Goal: Information Seeking & Learning: Find specific page/section

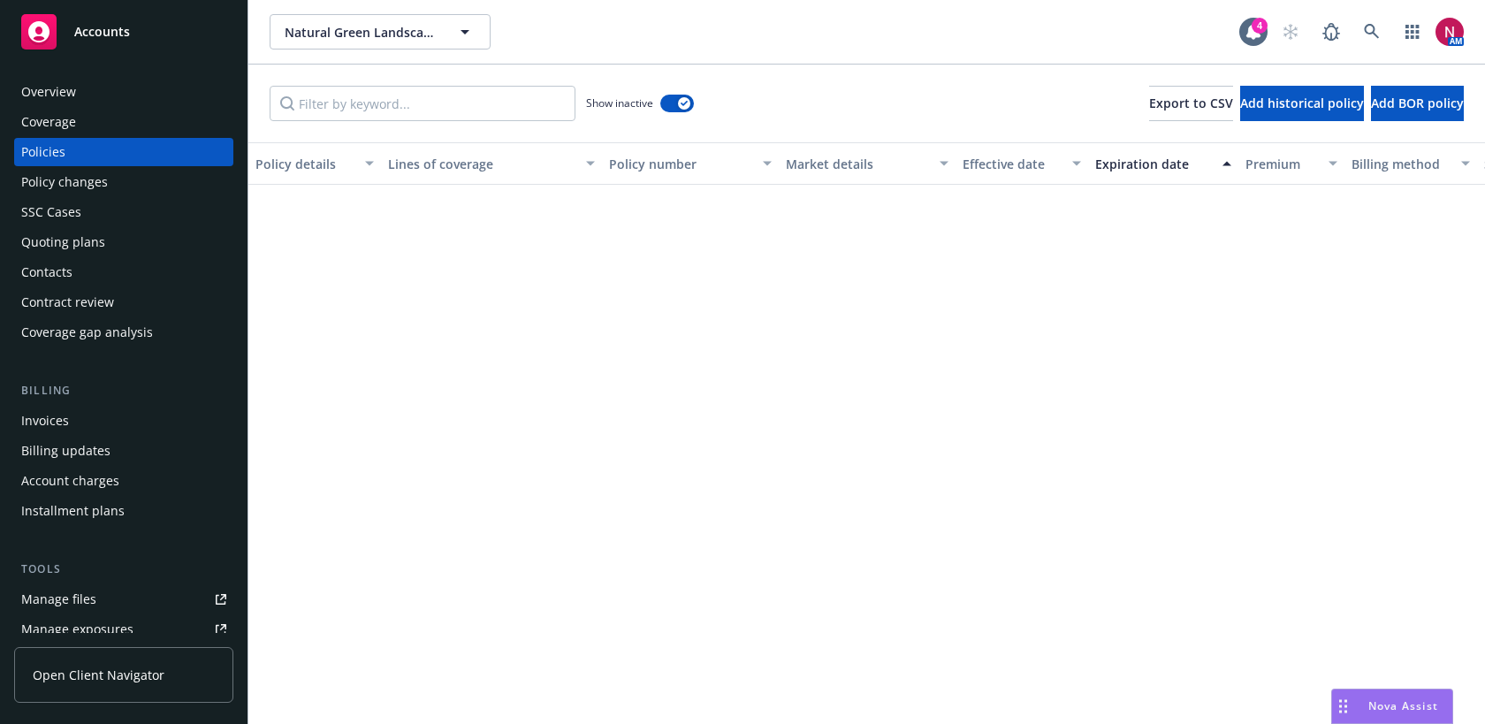
scroll to position [1722, 0]
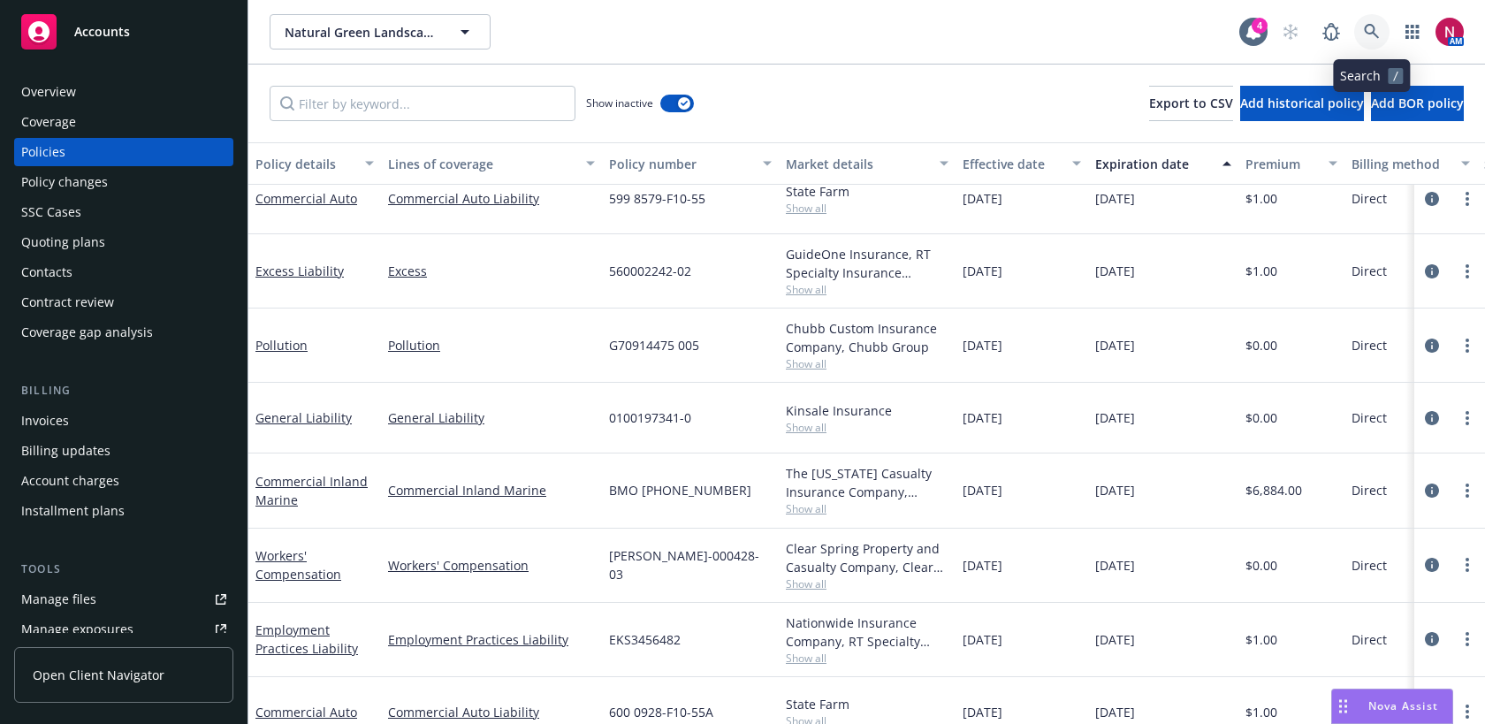
click at [1376, 36] on icon at bounding box center [1371, 31] width 15 height 15
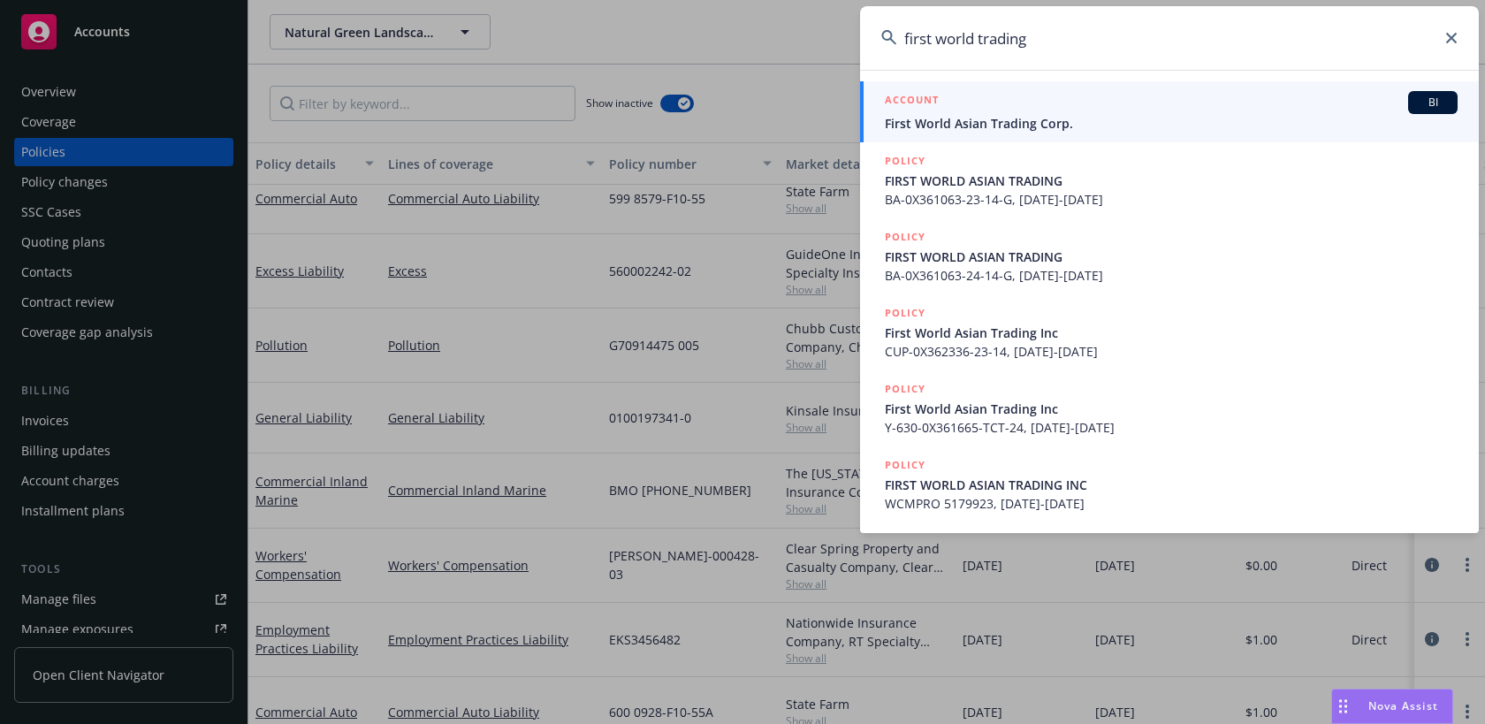
type input "first world trading"
click at [1153, 111] on div "ACCOUNT BI" at bounding box center [1171, 102] width 573 height 23
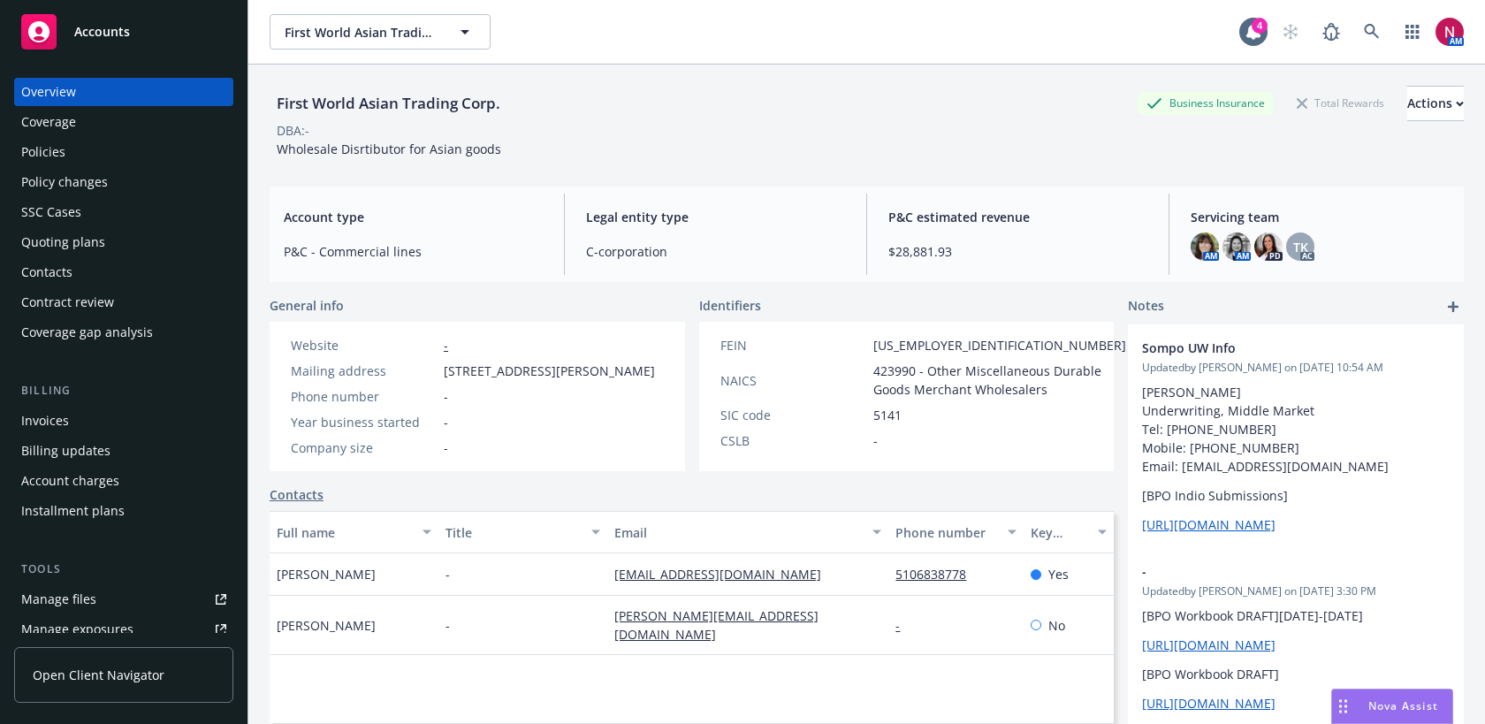
click at [121, 149] on div "Policies" at bounding box center [123, 152] width 205 height 28
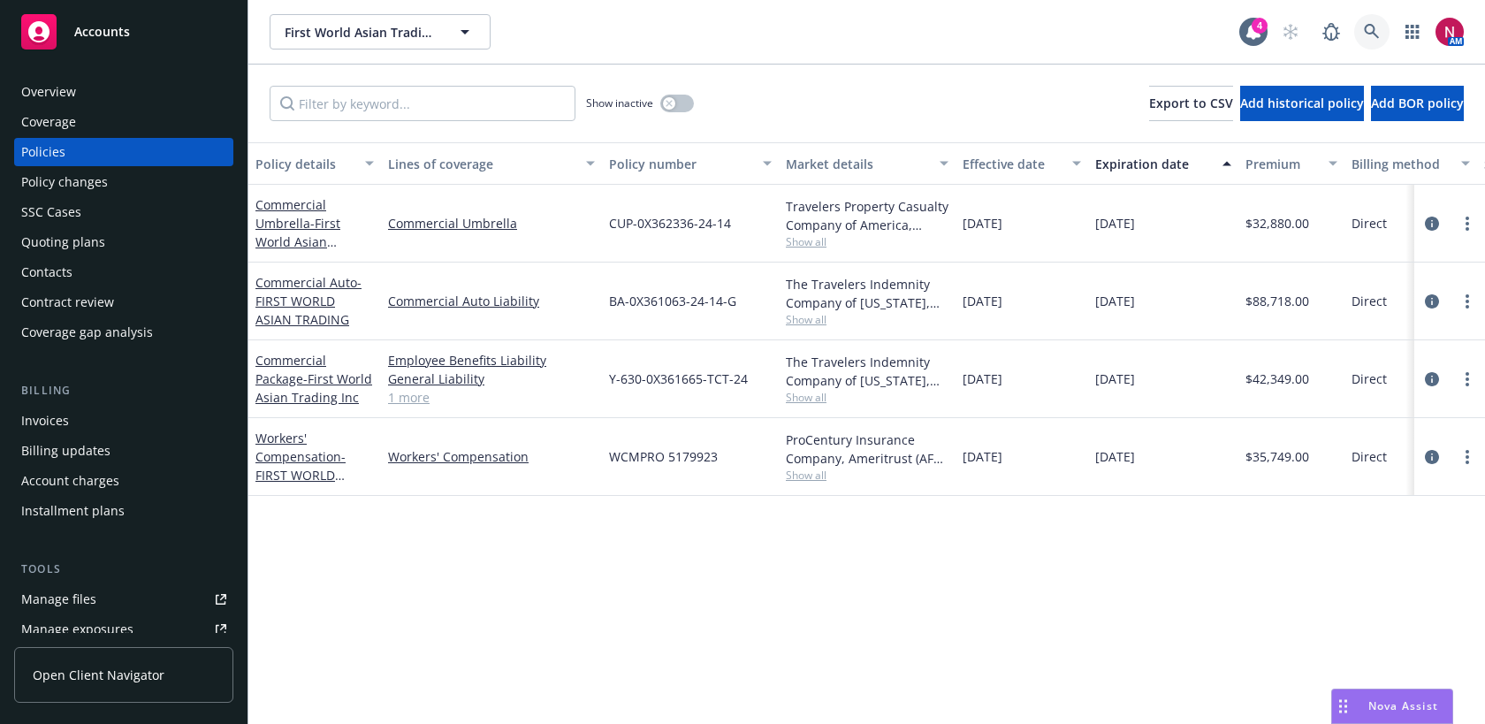
click at [1369, 37] on icon at bounding box center [1372, 32] width 16 height 16
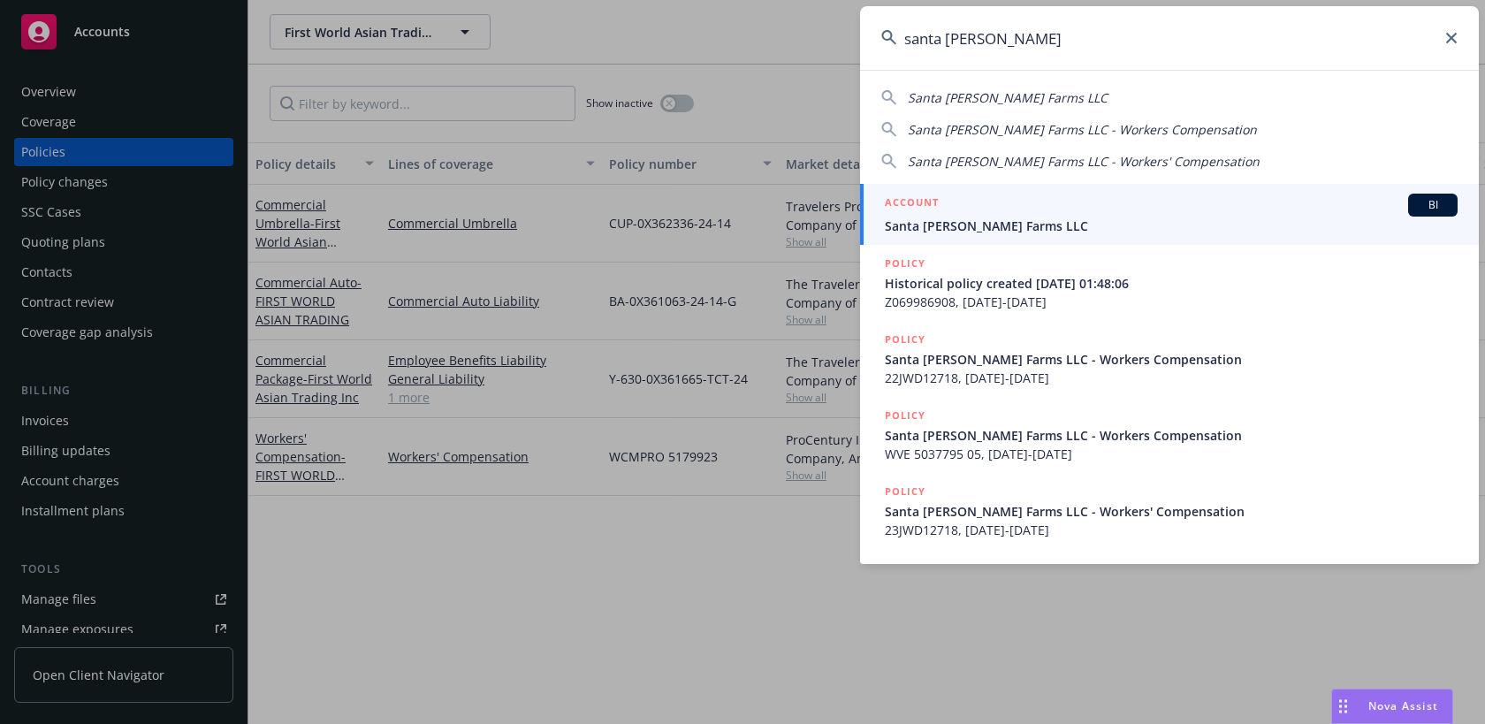
type input "santa rosa berry"
click at [1137, 220] on span "Santa Rosa Berry Farms LLC" at bounding box center [1171, 226] width 573 height 19
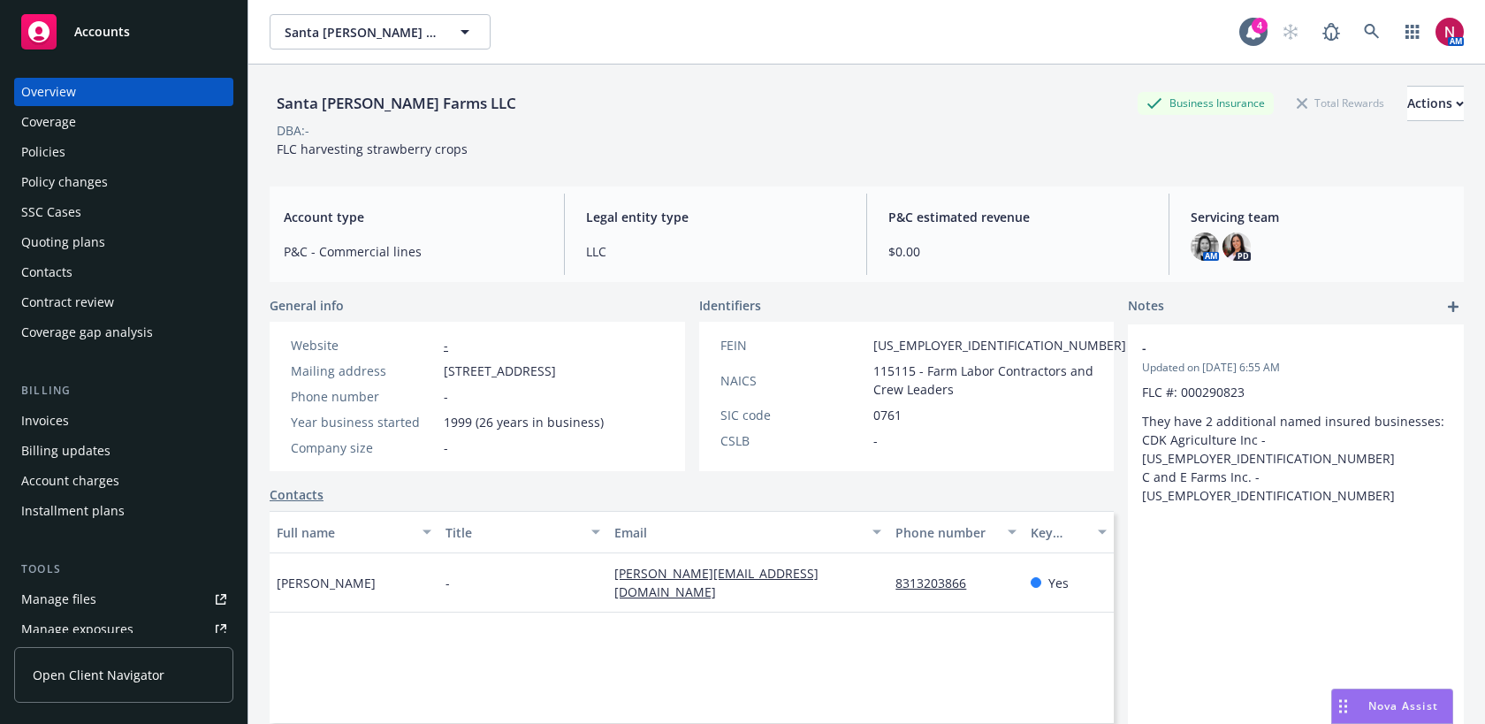
click at [77, 241] on div "Quoting plans" at bounding box center [63, 242] width 84 height 28
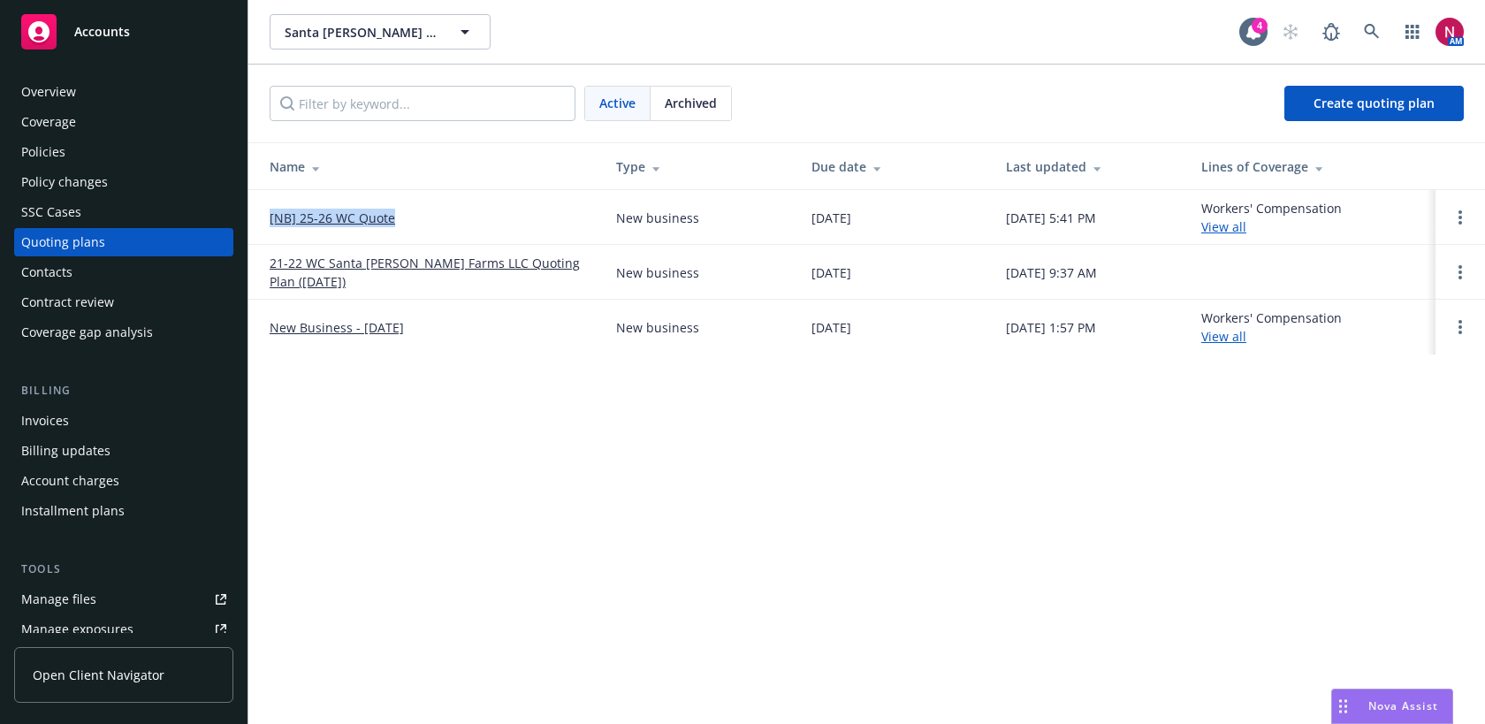
click at [331, 216] on link "[NB] 25-26 WC Quote" at bounding box center [332, 218] width 125 height 19
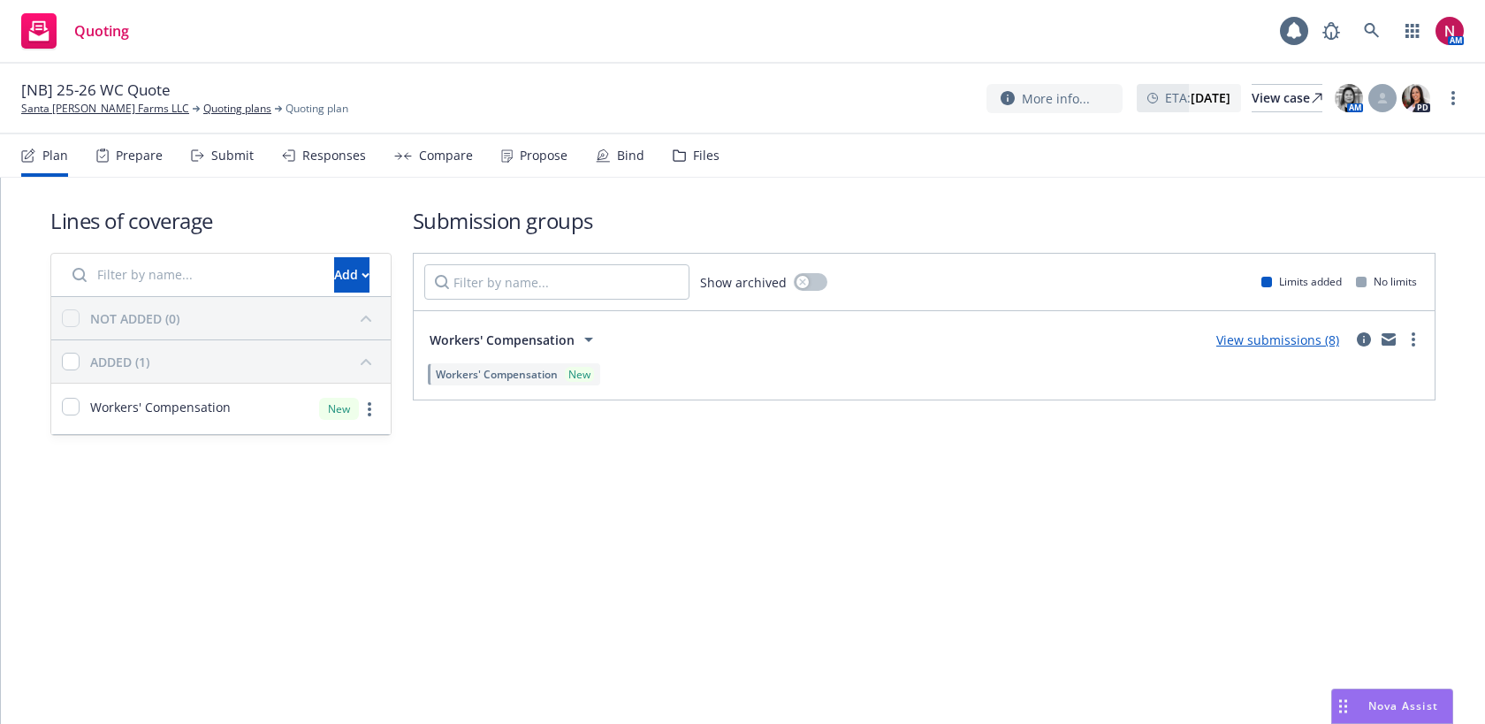
click at [212, 152] on div "Submit" at bounding box center [232, 155] width 42 height 14
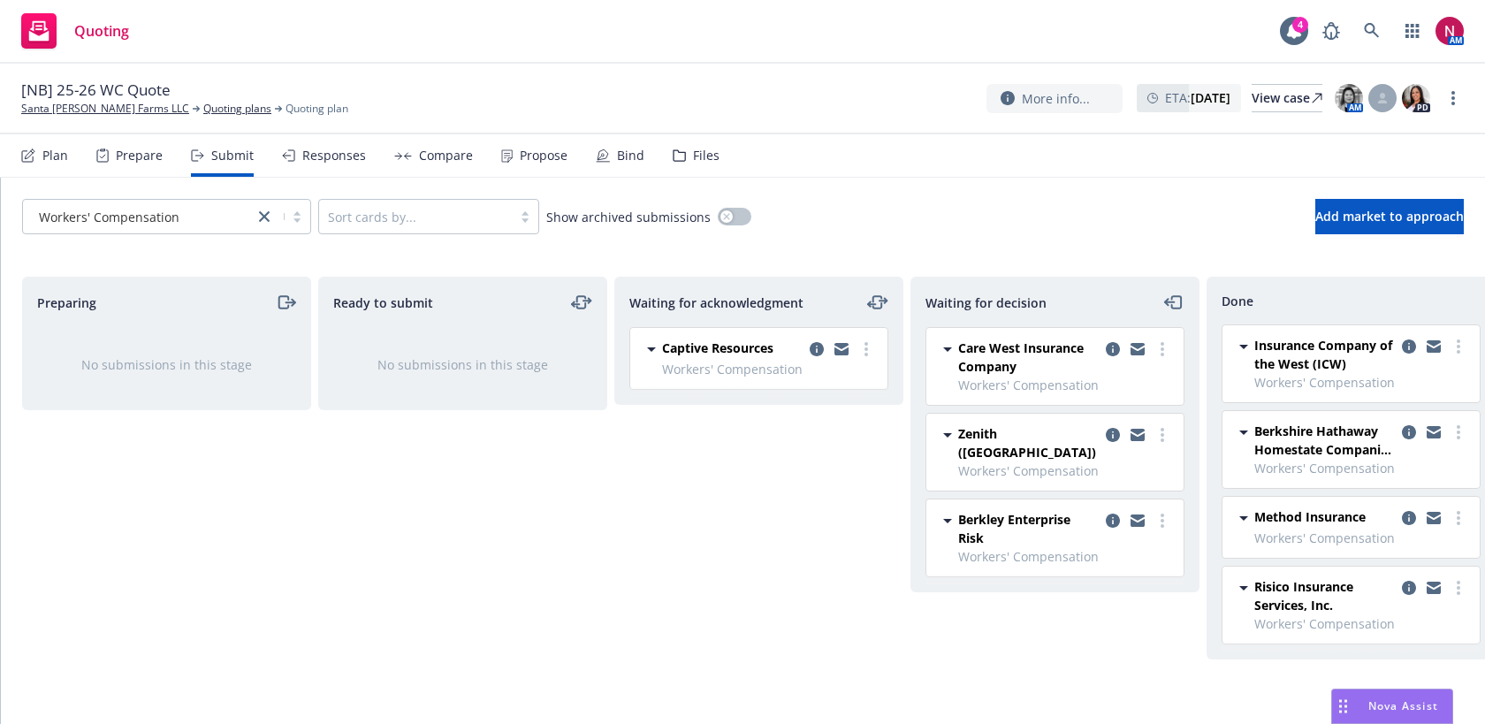
click at [332, 155] on div "Responses" at bounding box center [334, 155] width 64 height 14
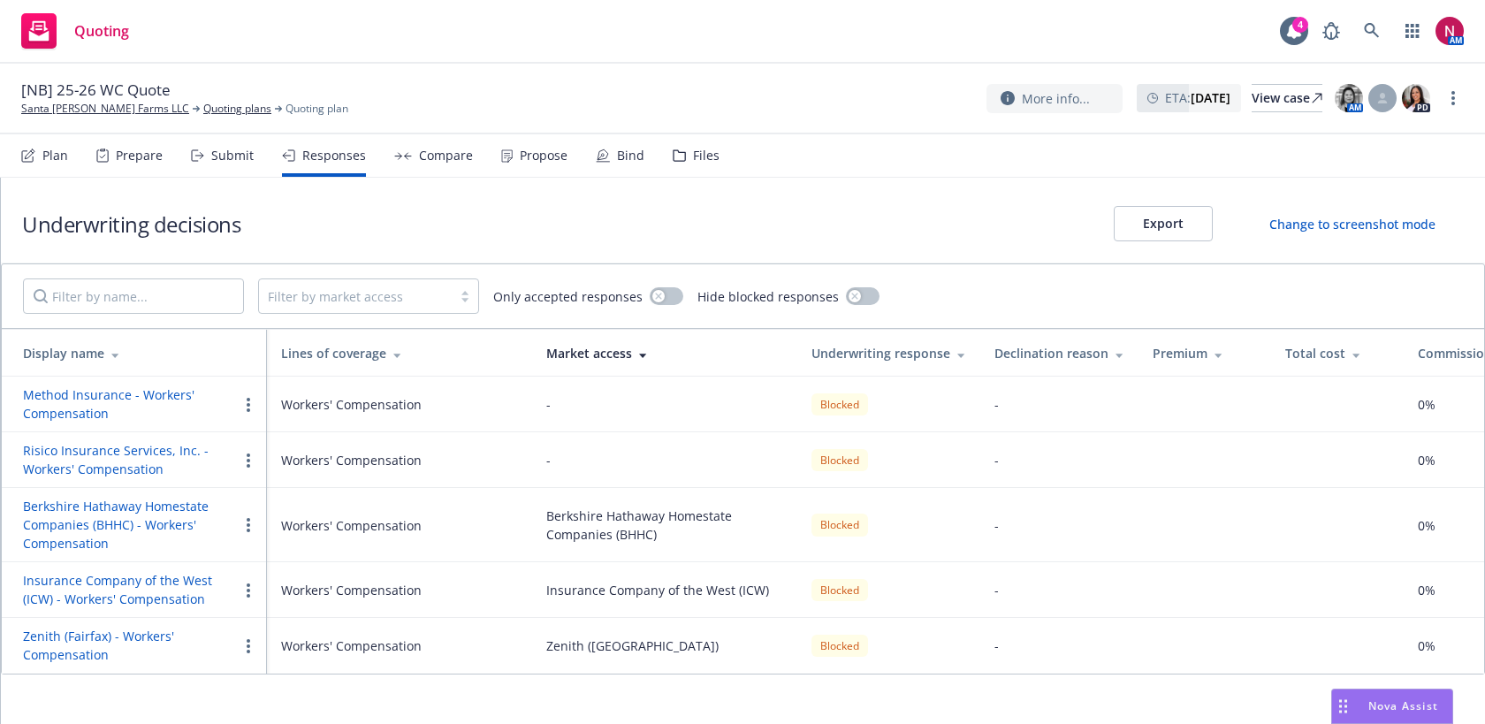
click at [218, 169] on div "Submit" at bounding box center [222, 155] width 63 height 42
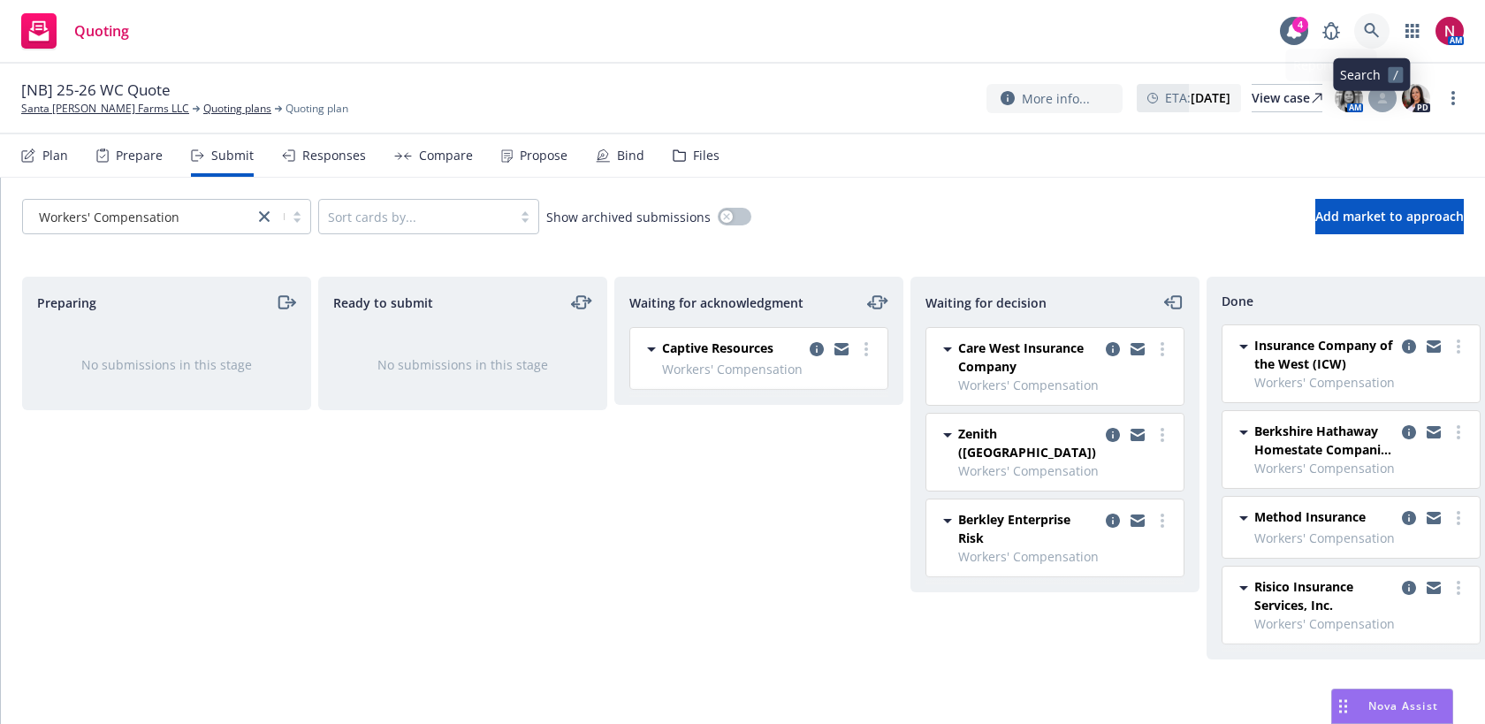
click at [1373, 30] on icon at bounding box center [1371, 30] width 15 height 15
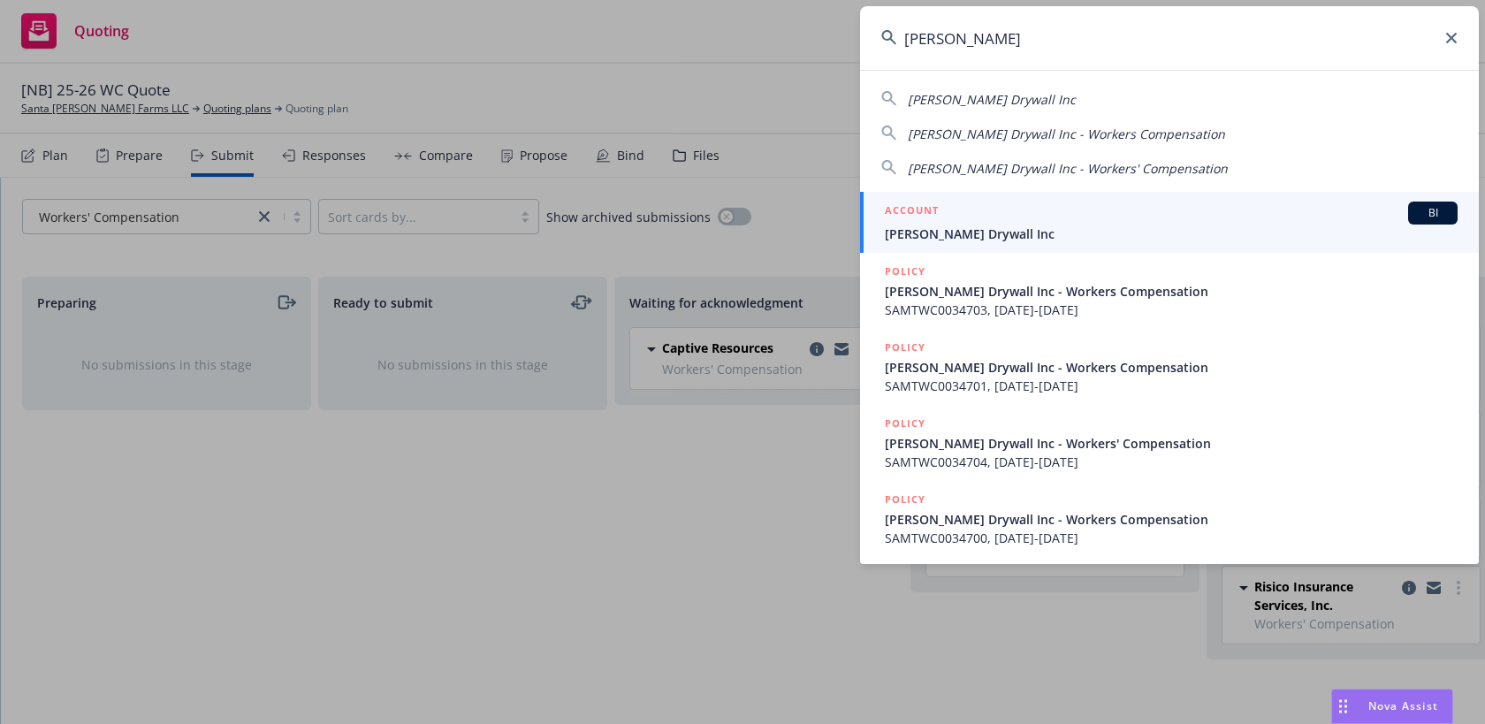
drag, startPoint x: 1021, startPoint y: 45, endPoint x: 852, endPoint y: 14, distance: 171.6
click at [852, 14] on div "[PERSON_NAME] drywall [PERSON_NAME] Drywall Inc [PERSON_NAME] Drywall Inc - Wor…" at bounding box center [742, 362] width 1485 height 724
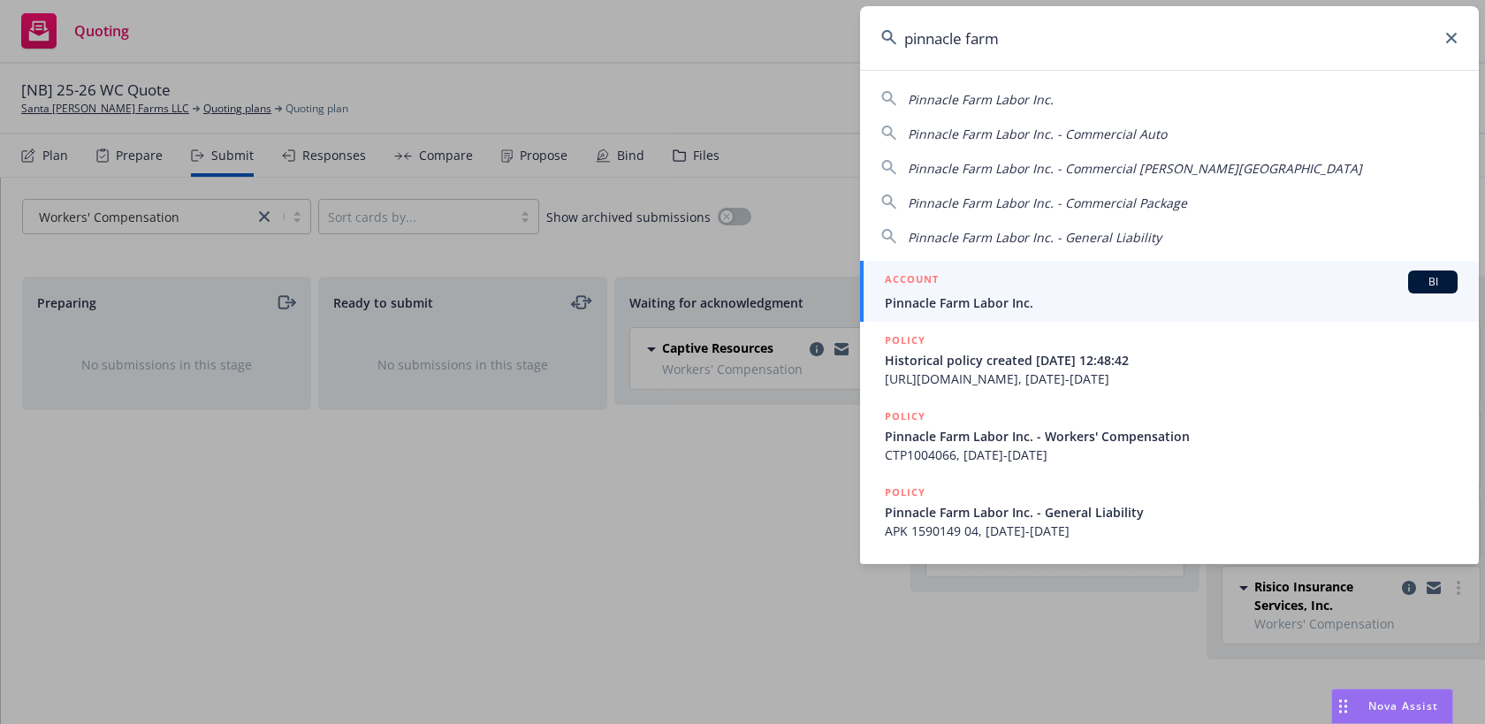
type input "pinnacle farm"
click at [910, 300] on span "Pinnacle Farm Labor Inc." at bounding box center [1171, 302] width 573 height 19
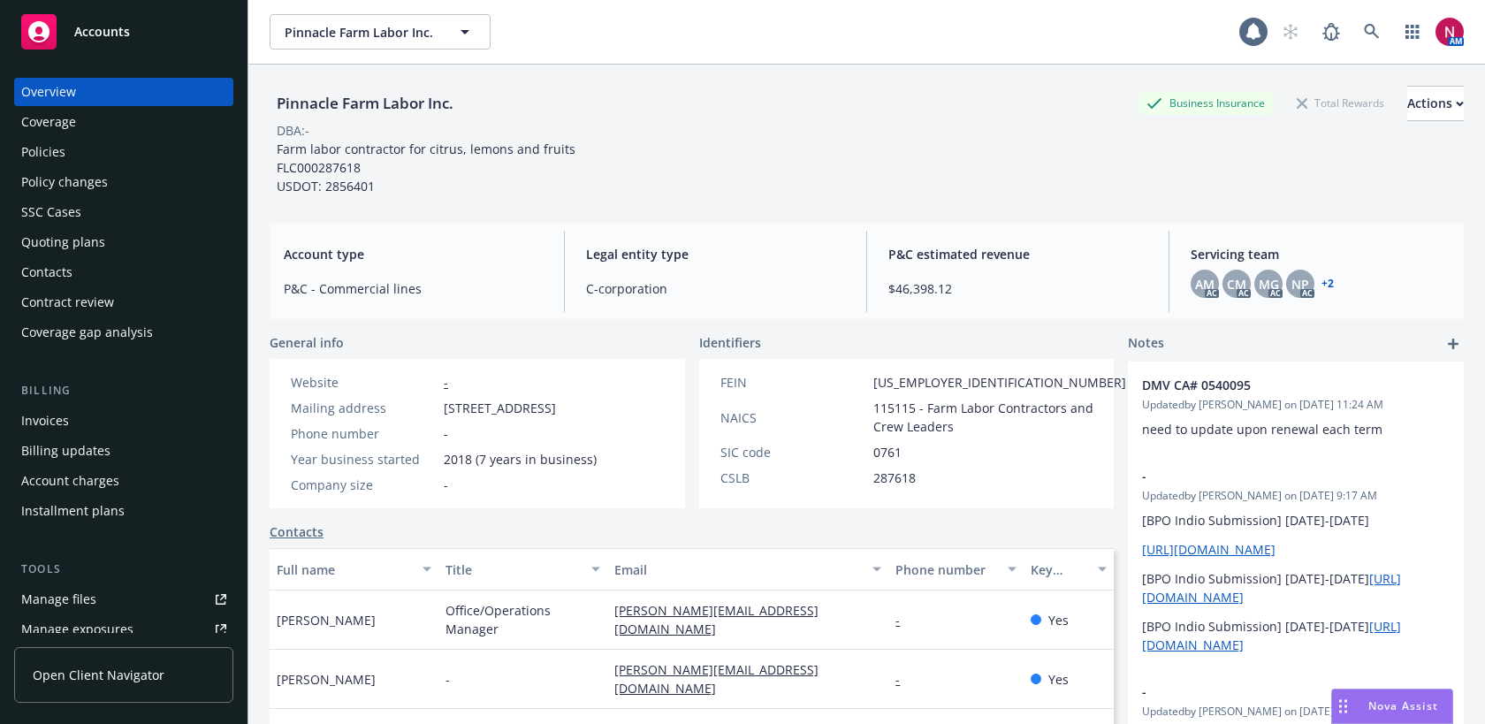
click at [53, 143] on div "Policies" at bounding box center [43, 152] width 44 height 28
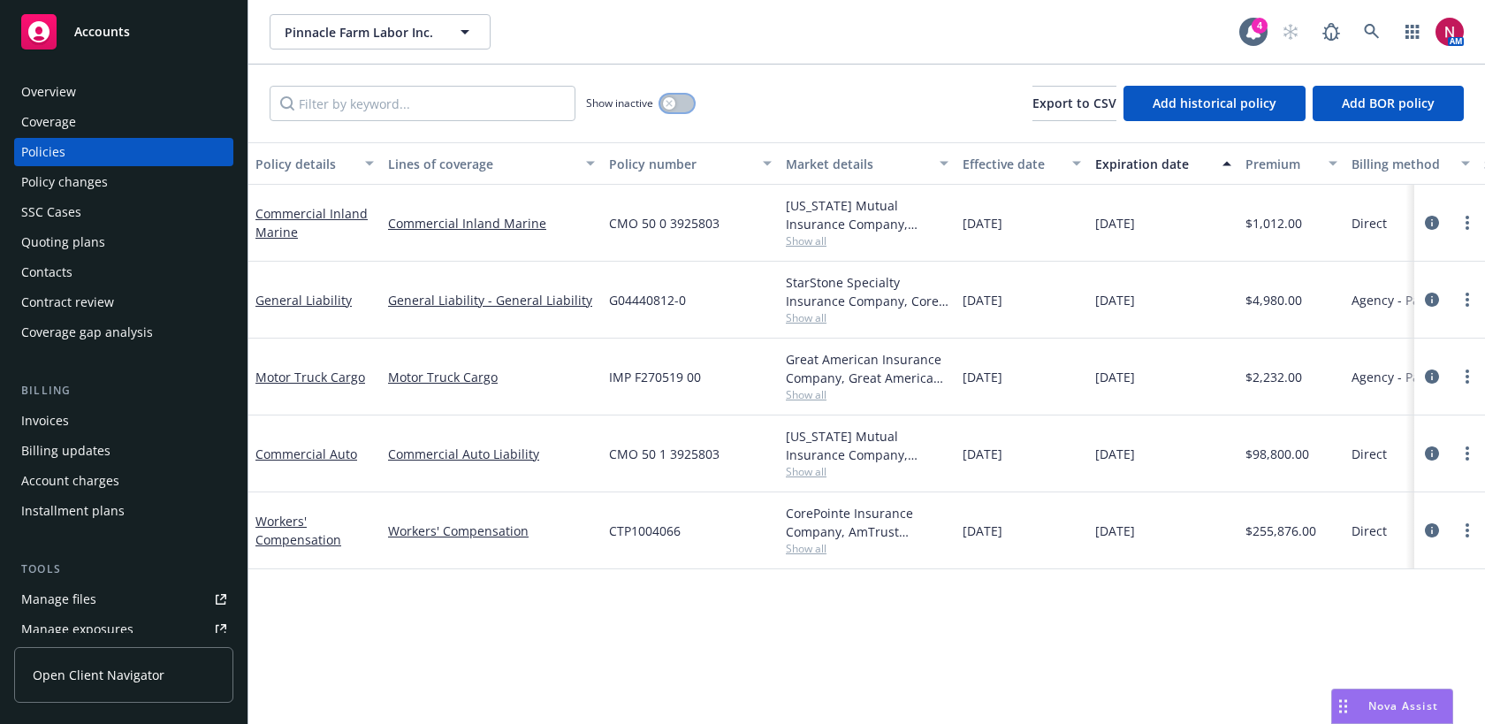
click at [666, 100] on icon "button" at bounding box center [668, 103] width 6 height 6
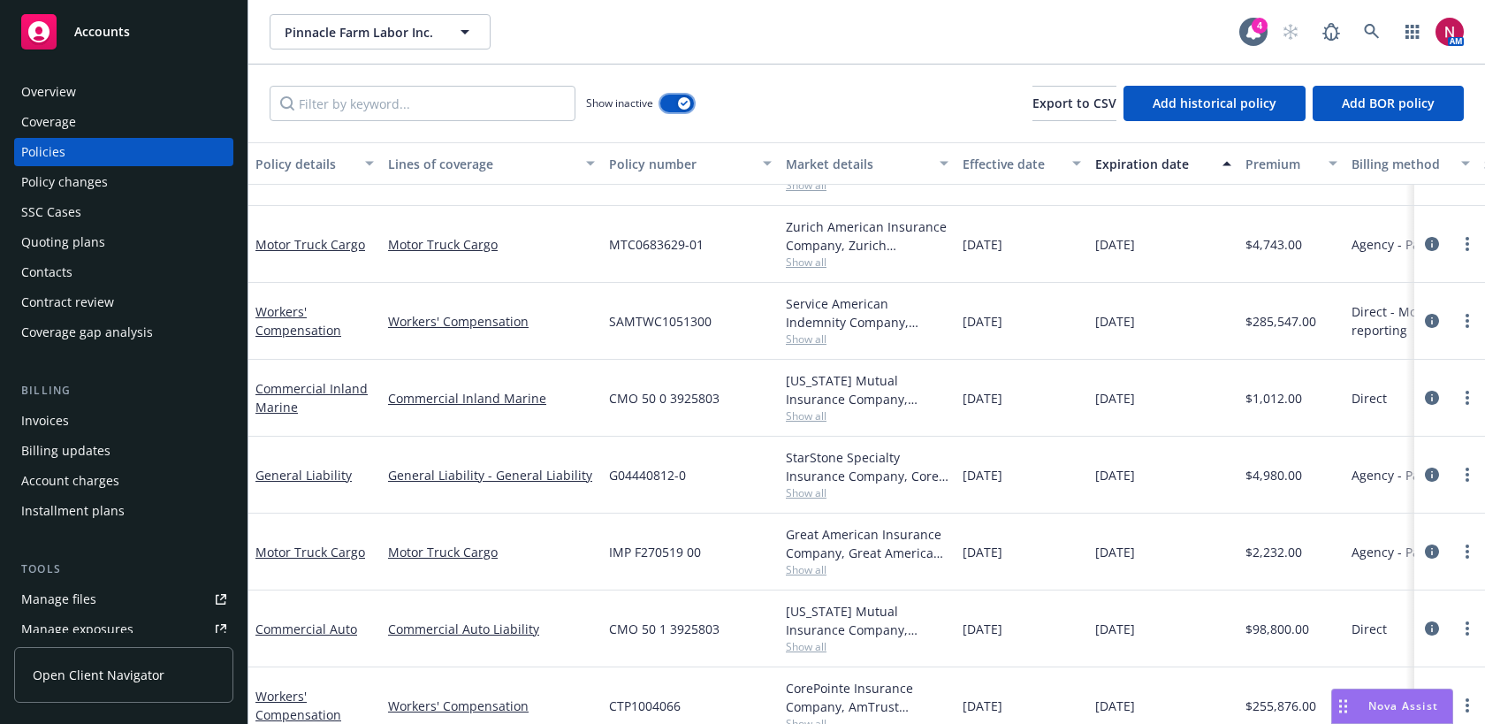
scroll to position [2106, 0]
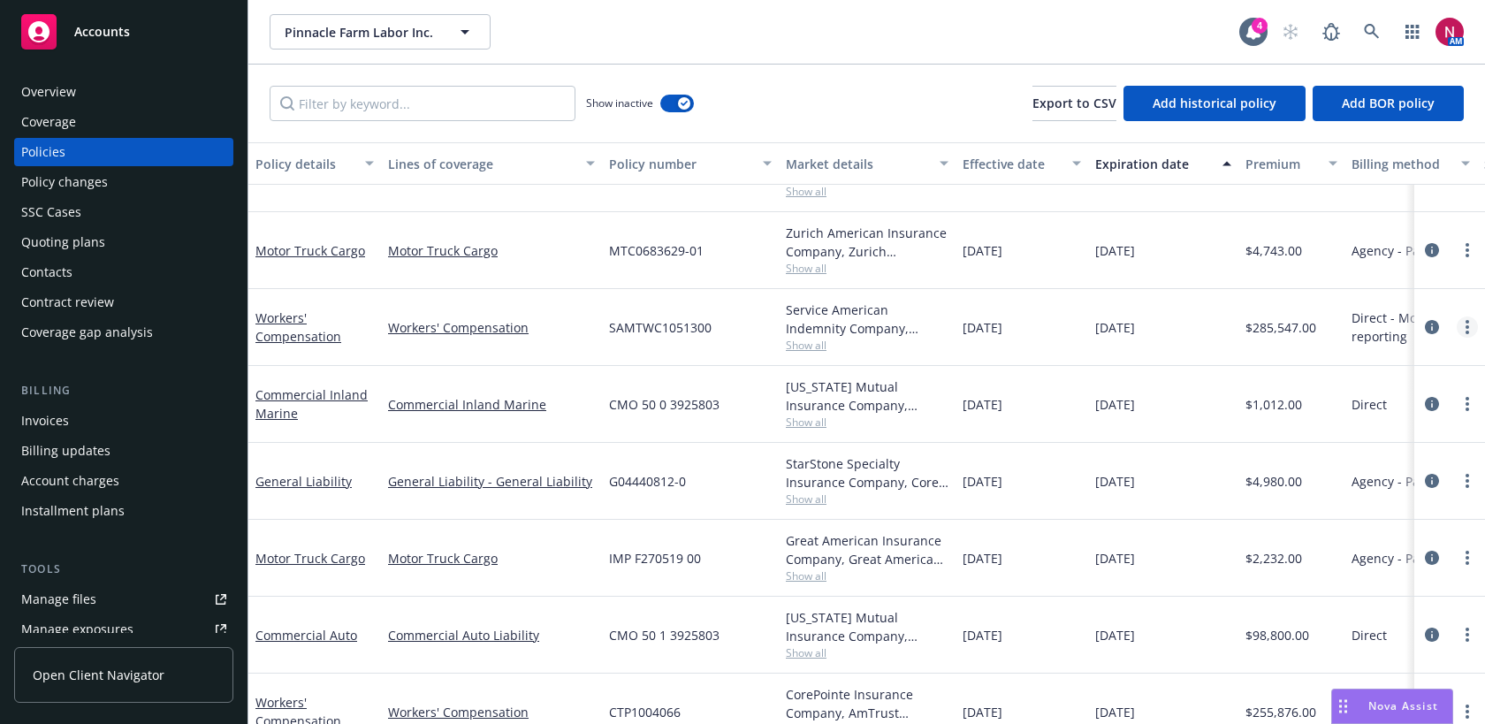
click at [1472, 331] on link "more" at bounding box center [1466, 326] width 21 height 21
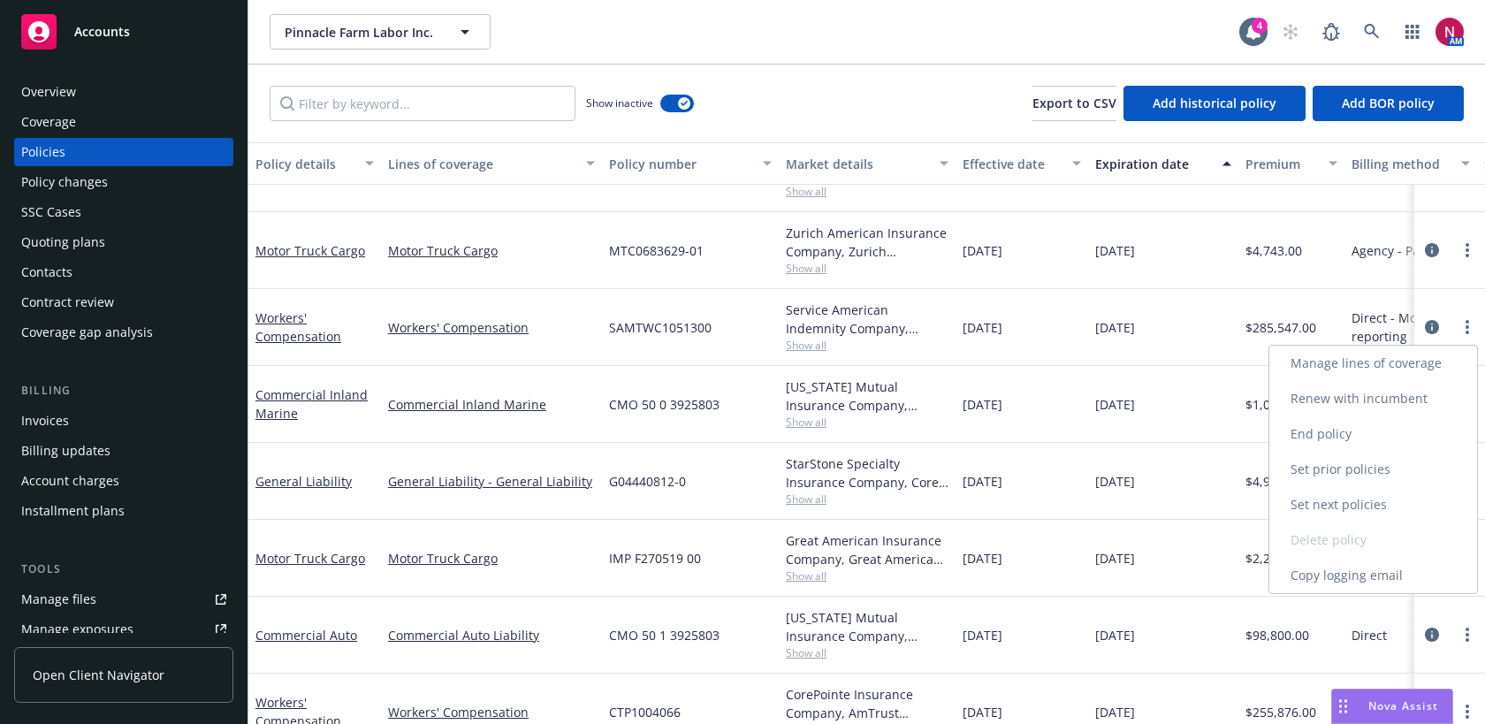
click at [1386, 572] on link "Copy logging email" at bounding box center [1373, 575] width 208 height 35
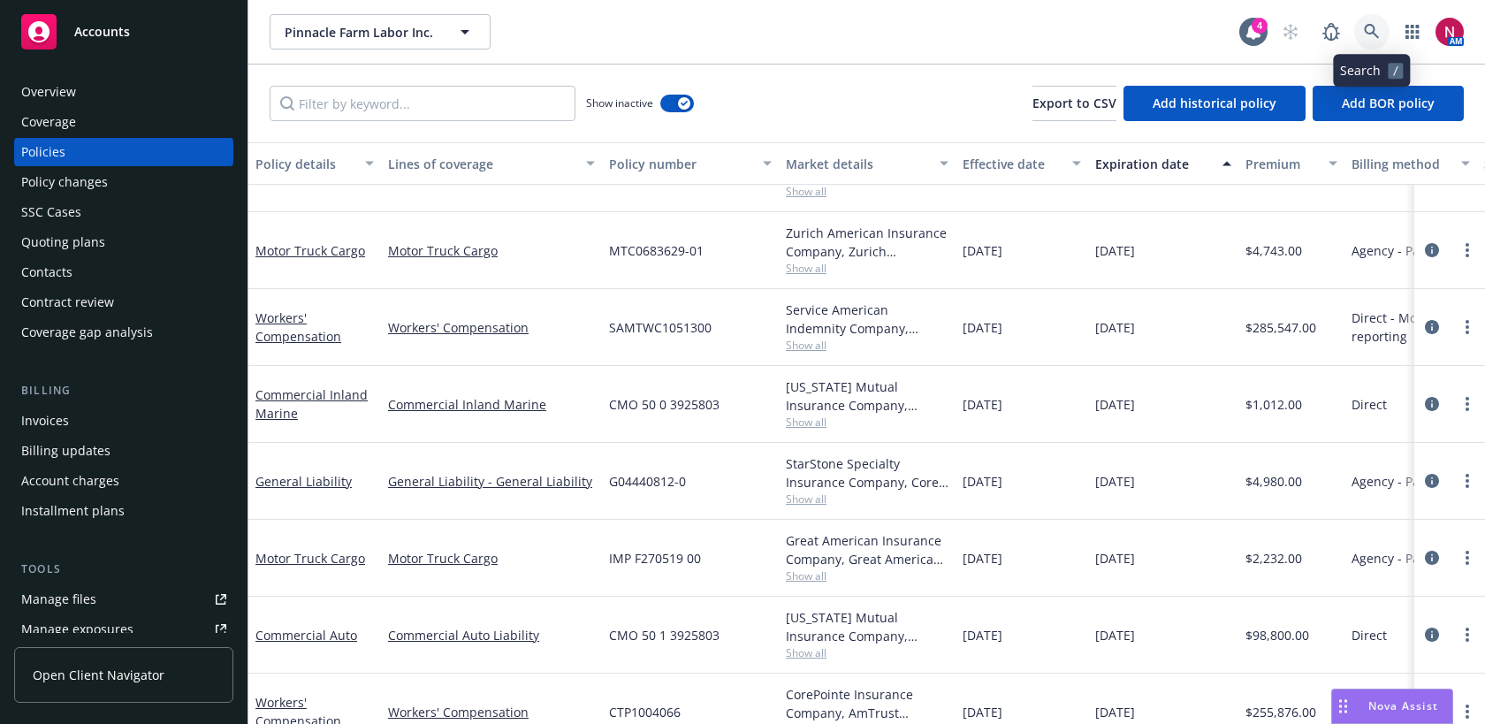
click at [1360, 24] on link at bounding box center [1371, 31] width 35 height 35
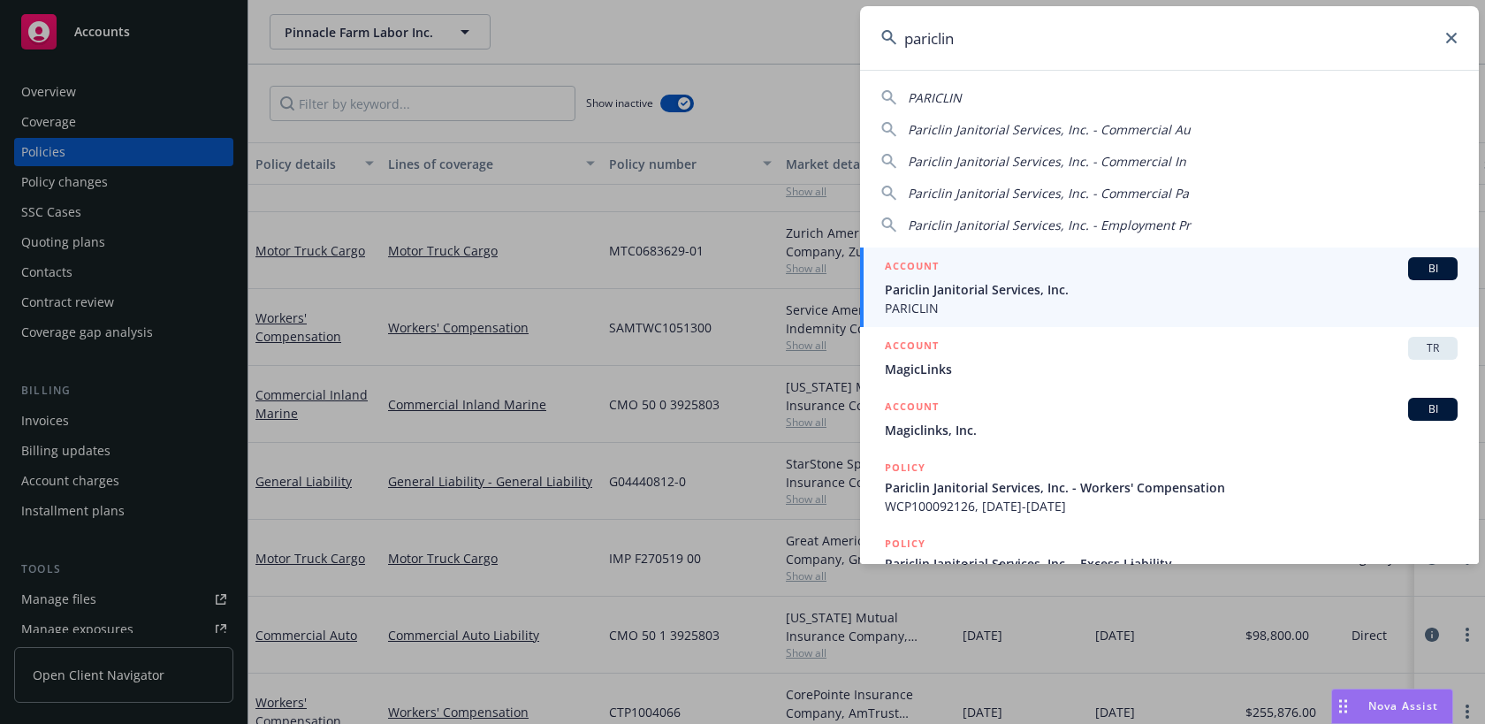
type input "pariclin"
click at [1095, 285] on span "Pariclin Janitorial Services, Inc." at bounding box center [1171, 289] width 573 height 19
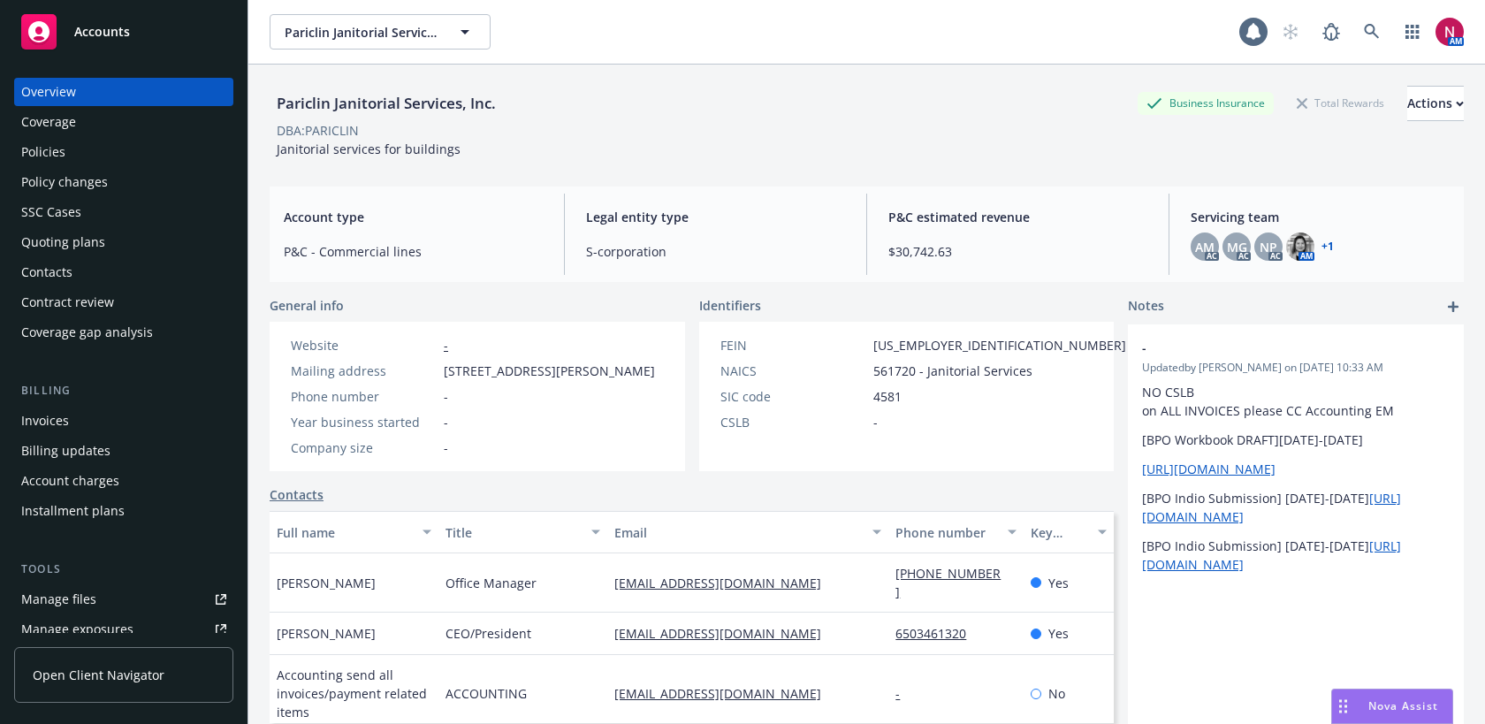
click at [65, 141] on div "Policies" at bounding box center [123, 152] width 205 height 28
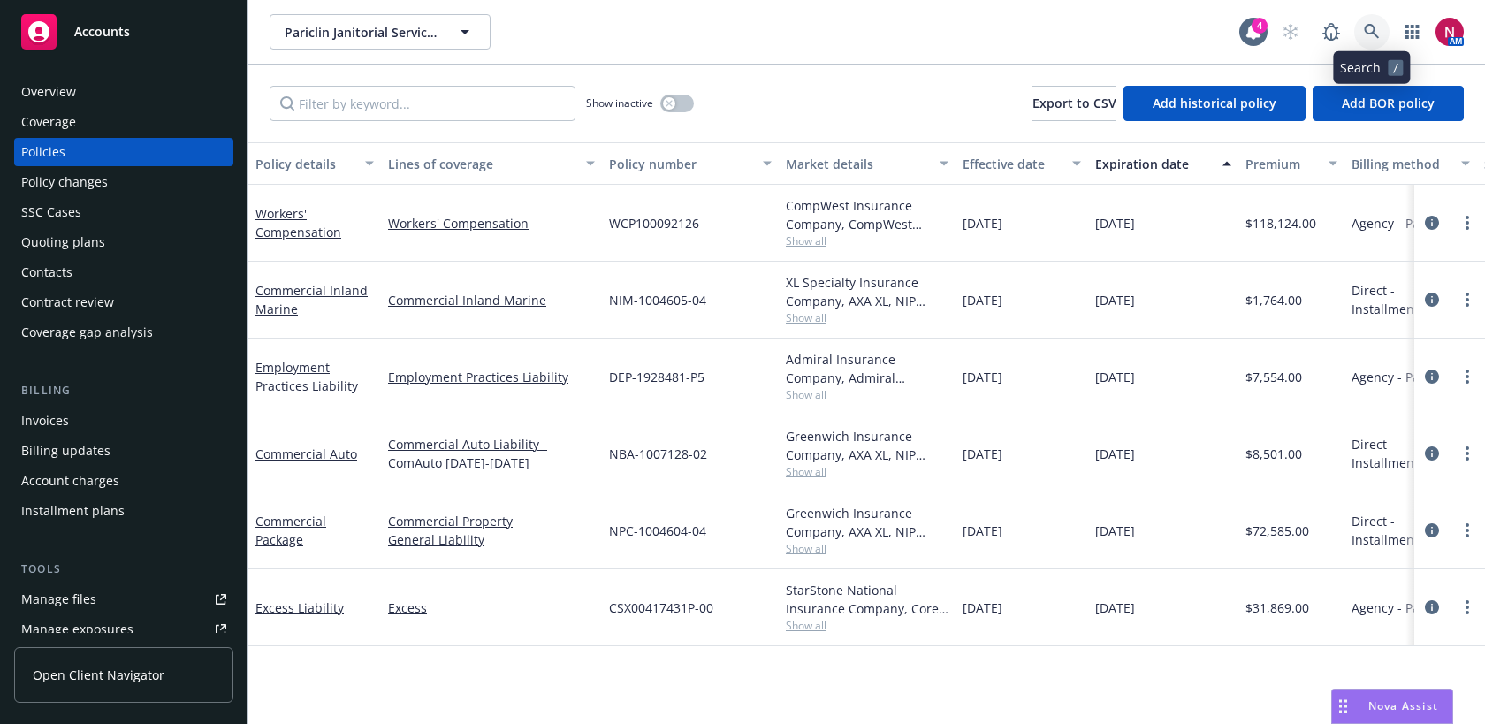
click at [1365, 27] on icon at bounding box center [1371, 31] width 15 height 15
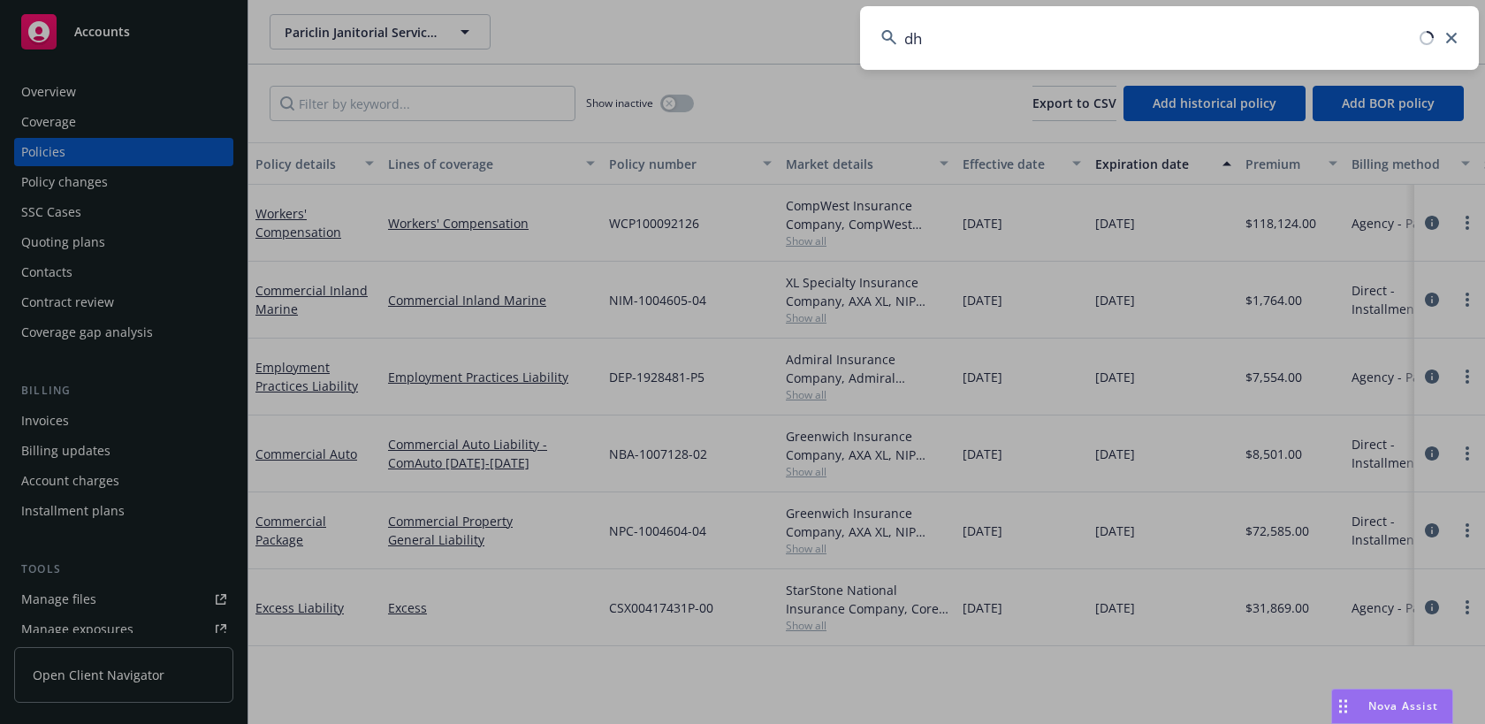
type input "d"
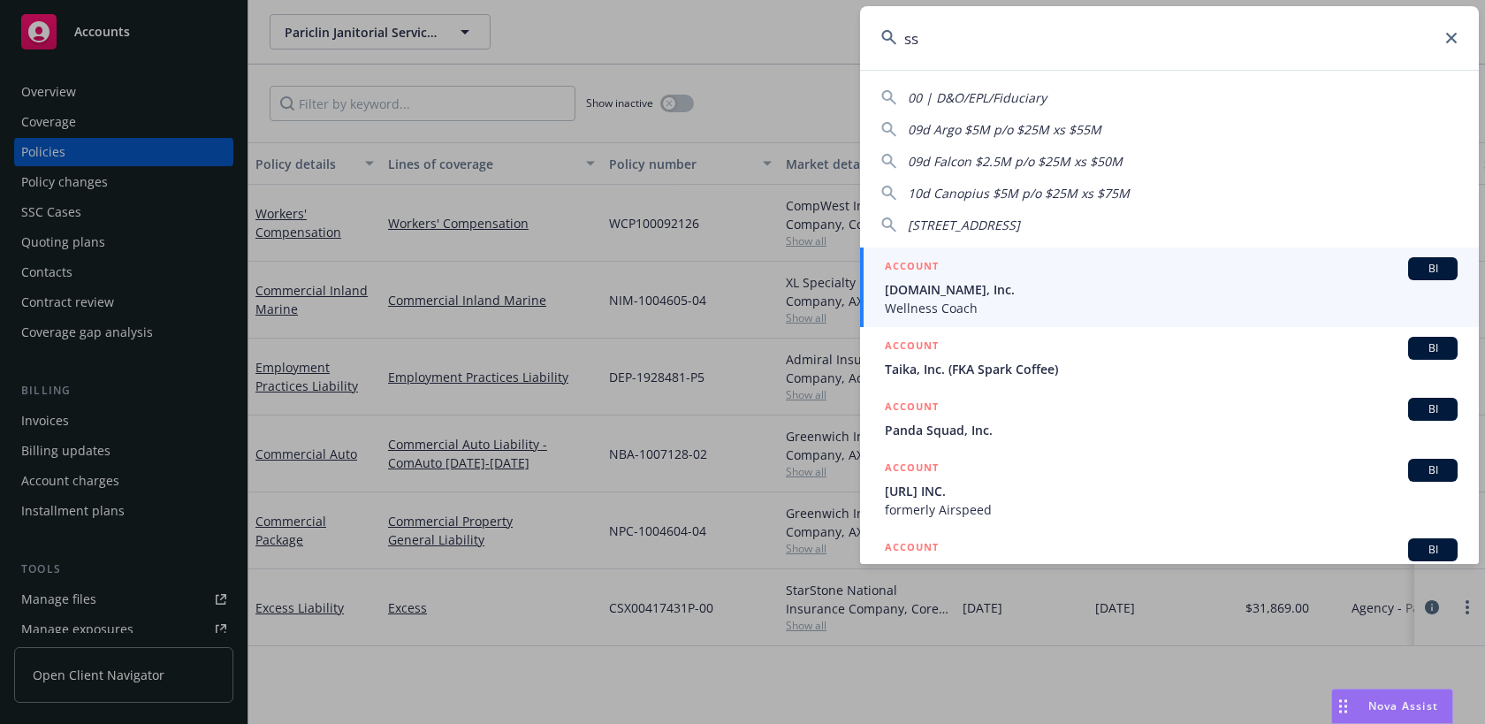
type input "s"
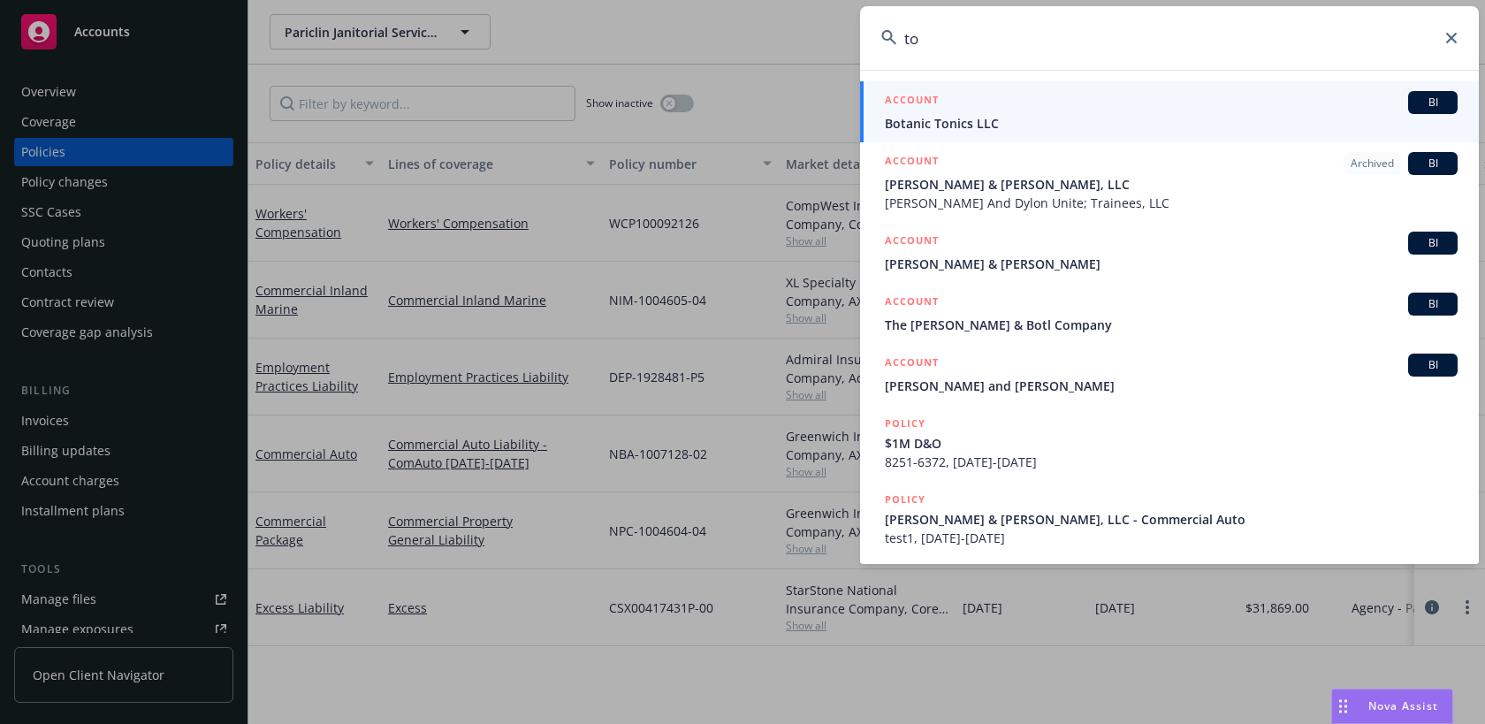
type input "t"
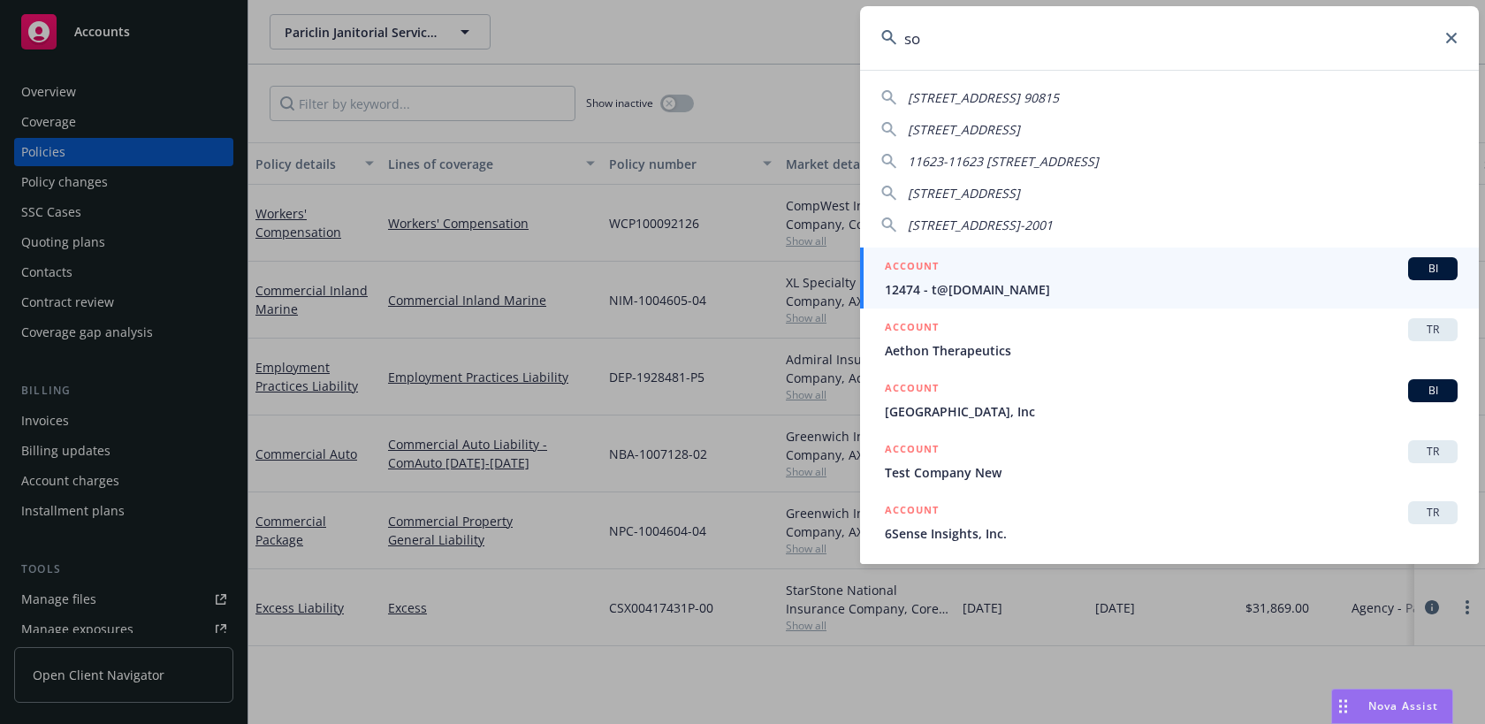
type input "s"
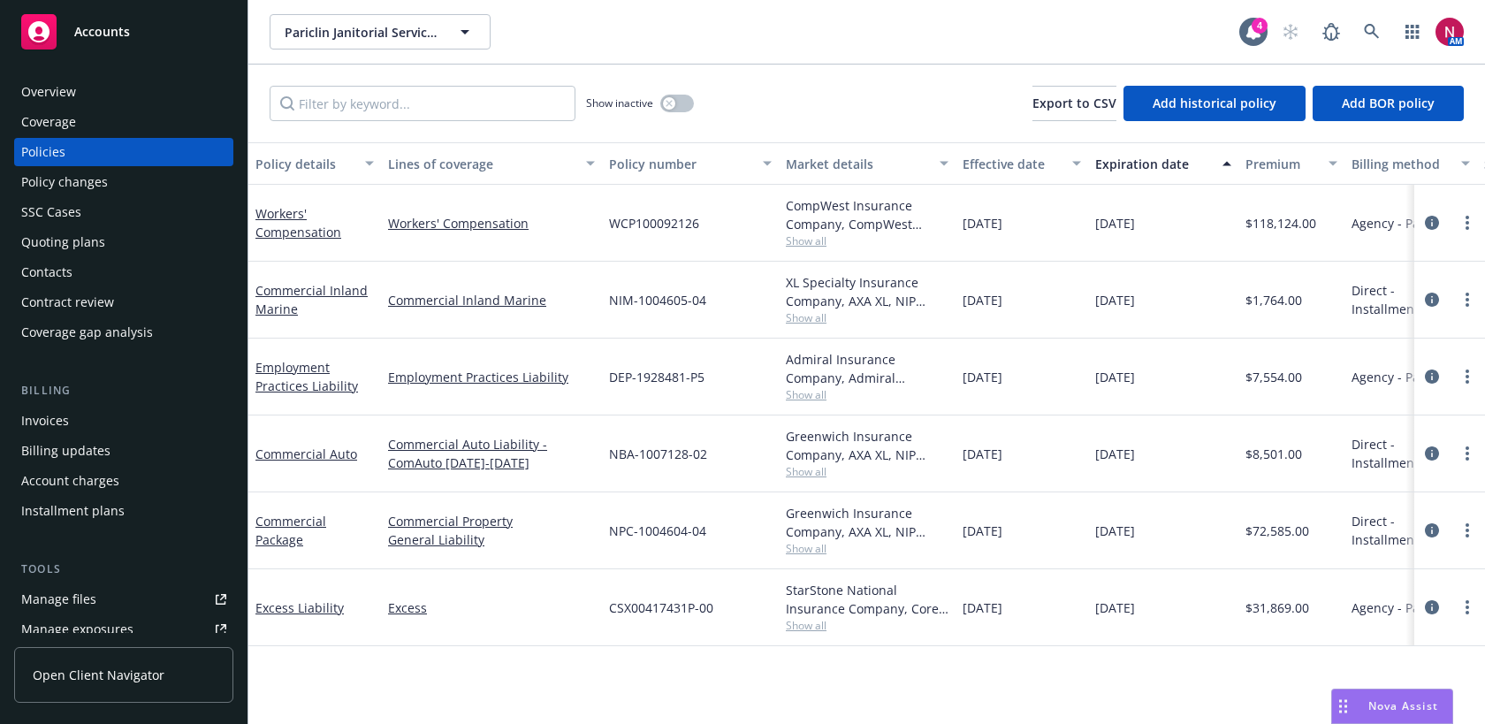
click at [640, 35] on div "Pariclin Janitorial Services, Inc. Pariclin Janitorial Services, Inc." at bounding box center [755, 31] width 970 height 35
